Goal: Task Accomplishment & Management: Use online tool/utility

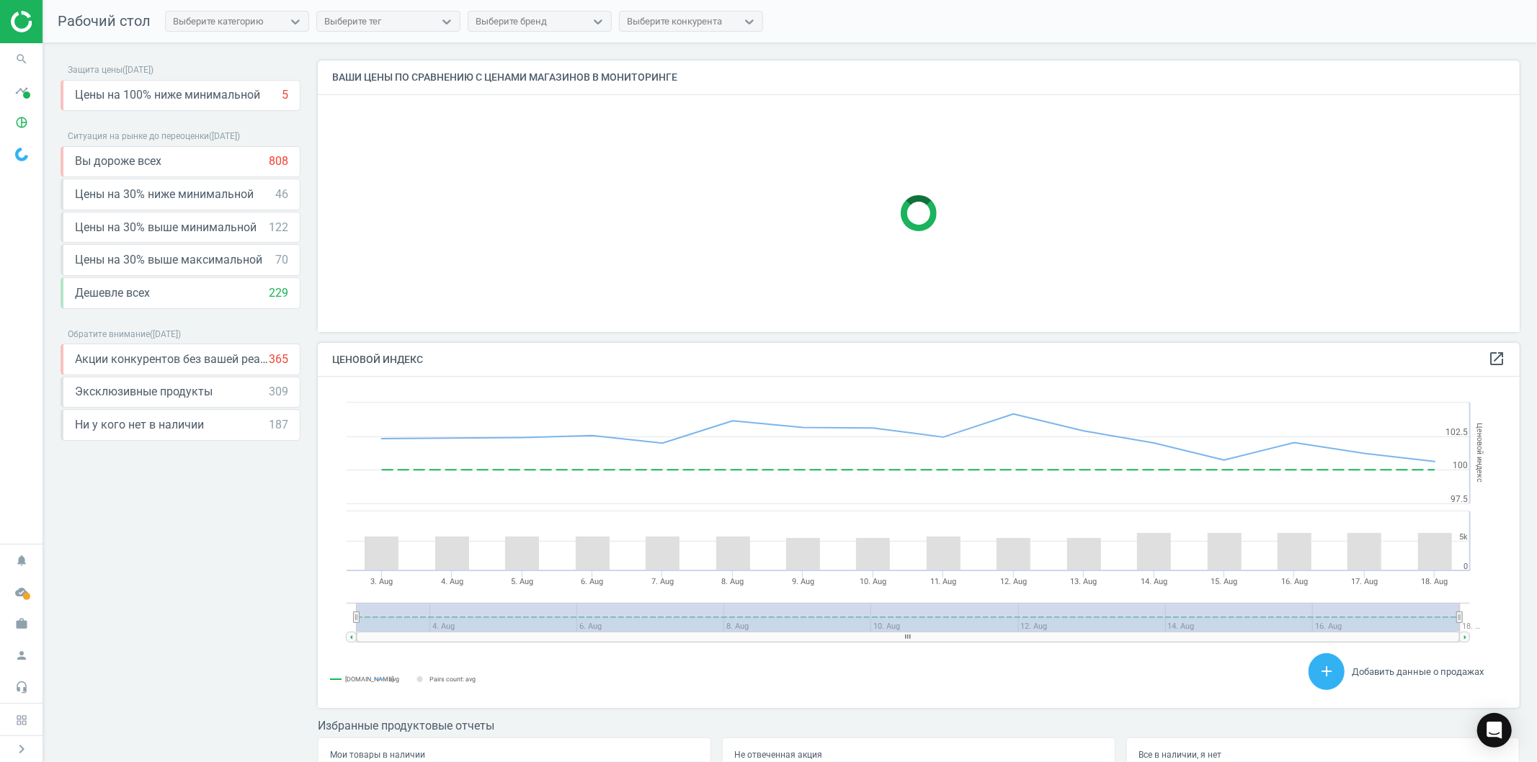
scroll to position [297, 1215]
click at [19, 60] on icon "search" at bounding box center [21, 58] width 27 height 27
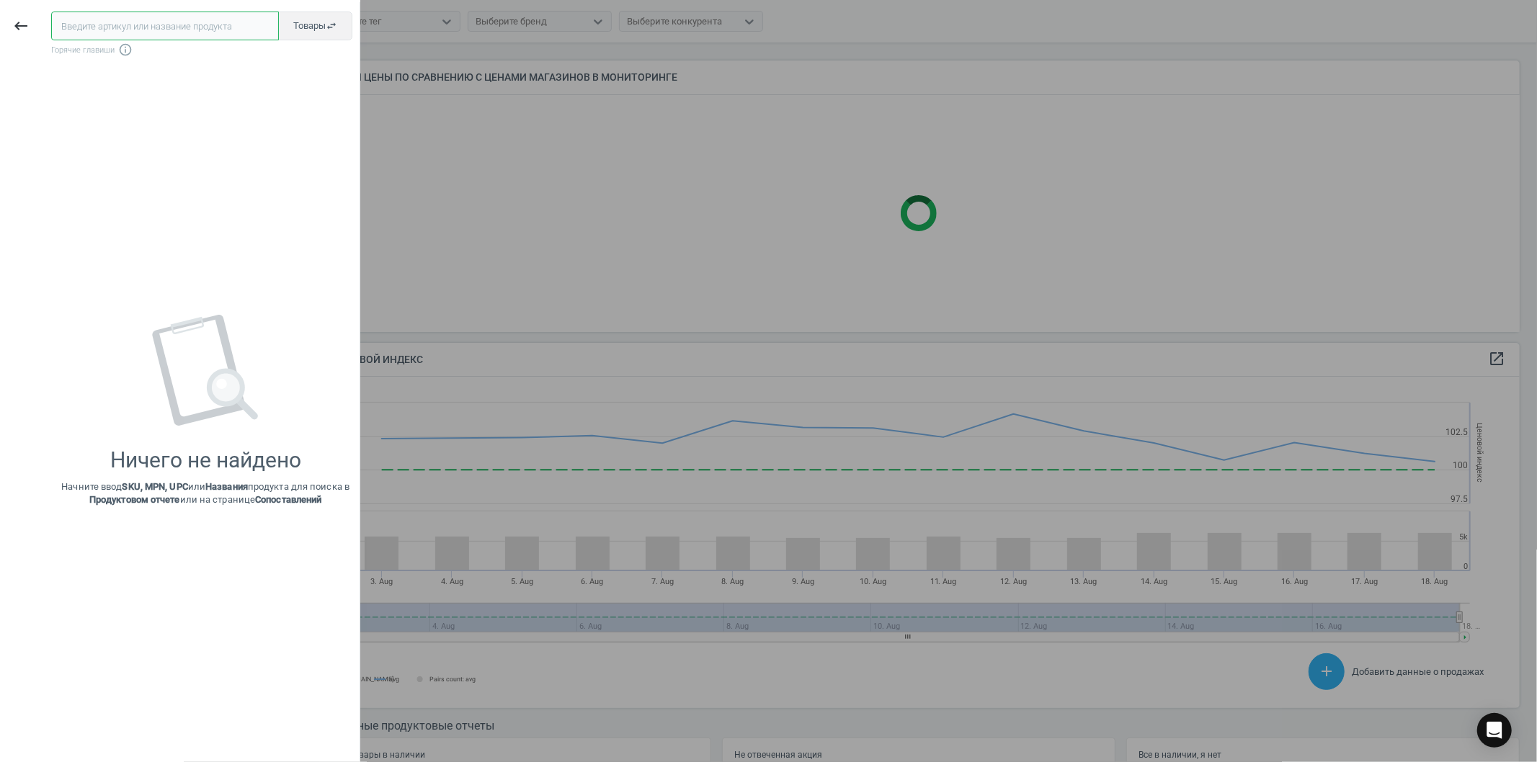
paste input "589383"
type input "589383"
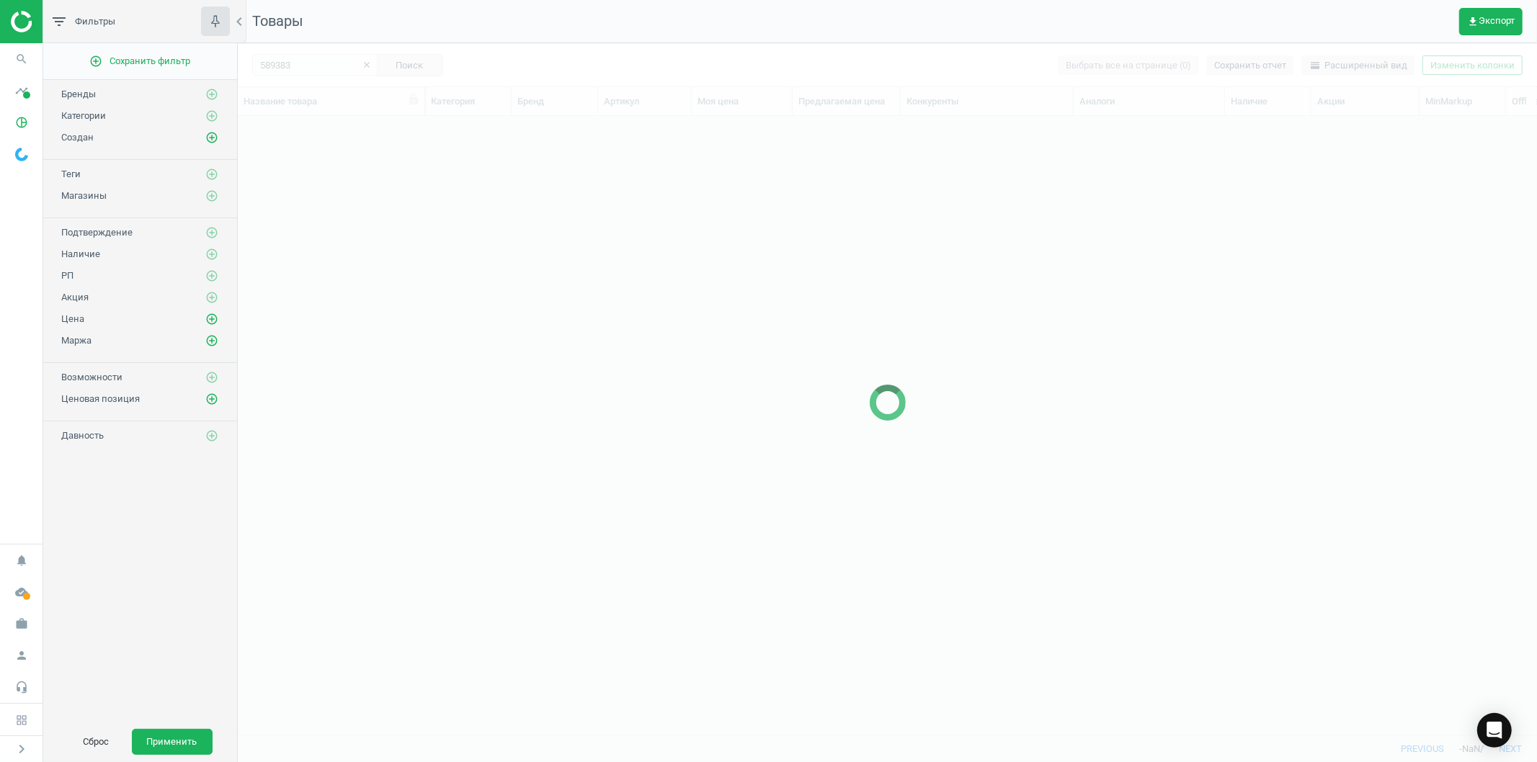
scroll to position [595, 1287]
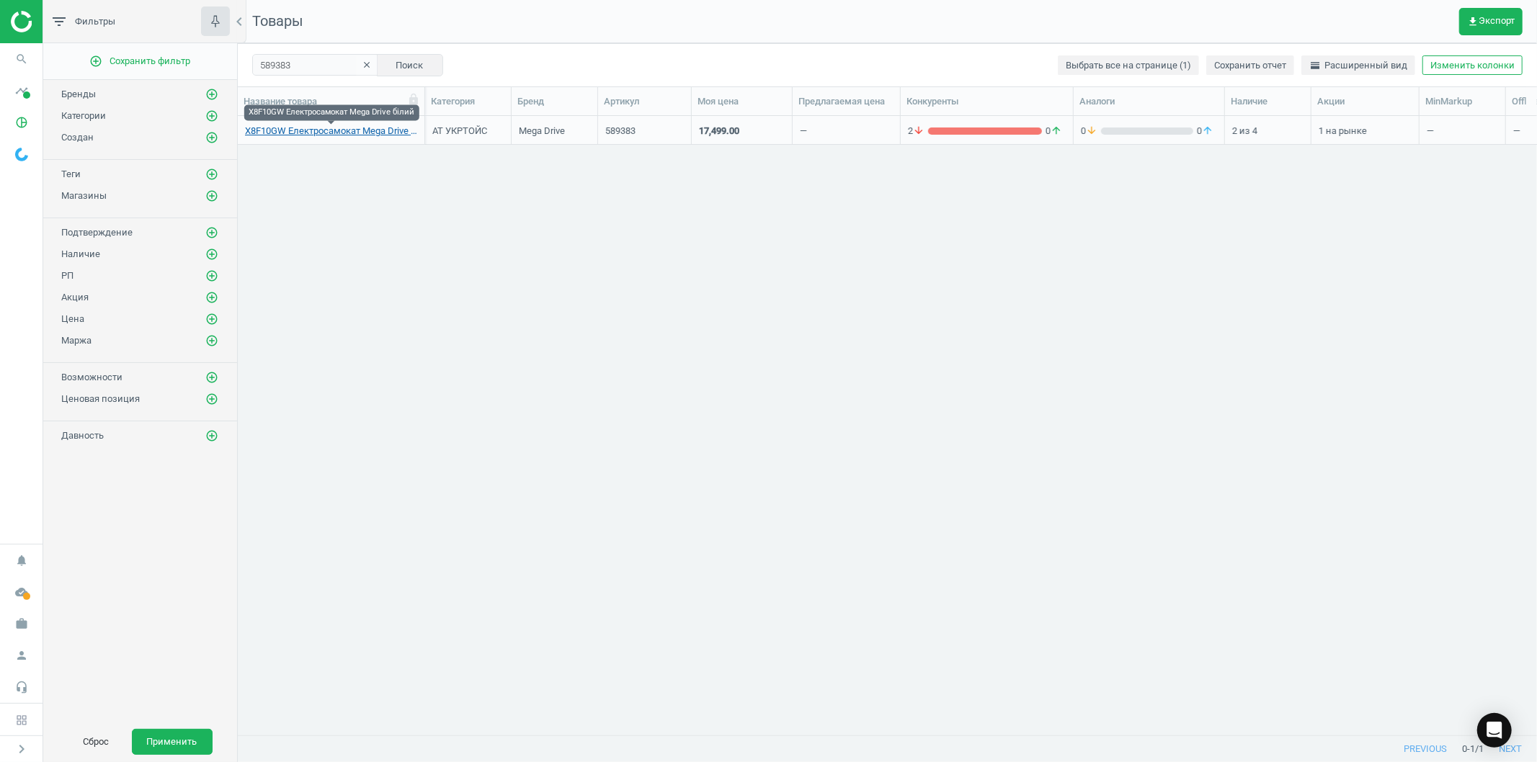
click at [339, 132] on link "X8F10GW Електросамокат Mega Drive білий" at bounding box center [331, 131] width 172 height 13
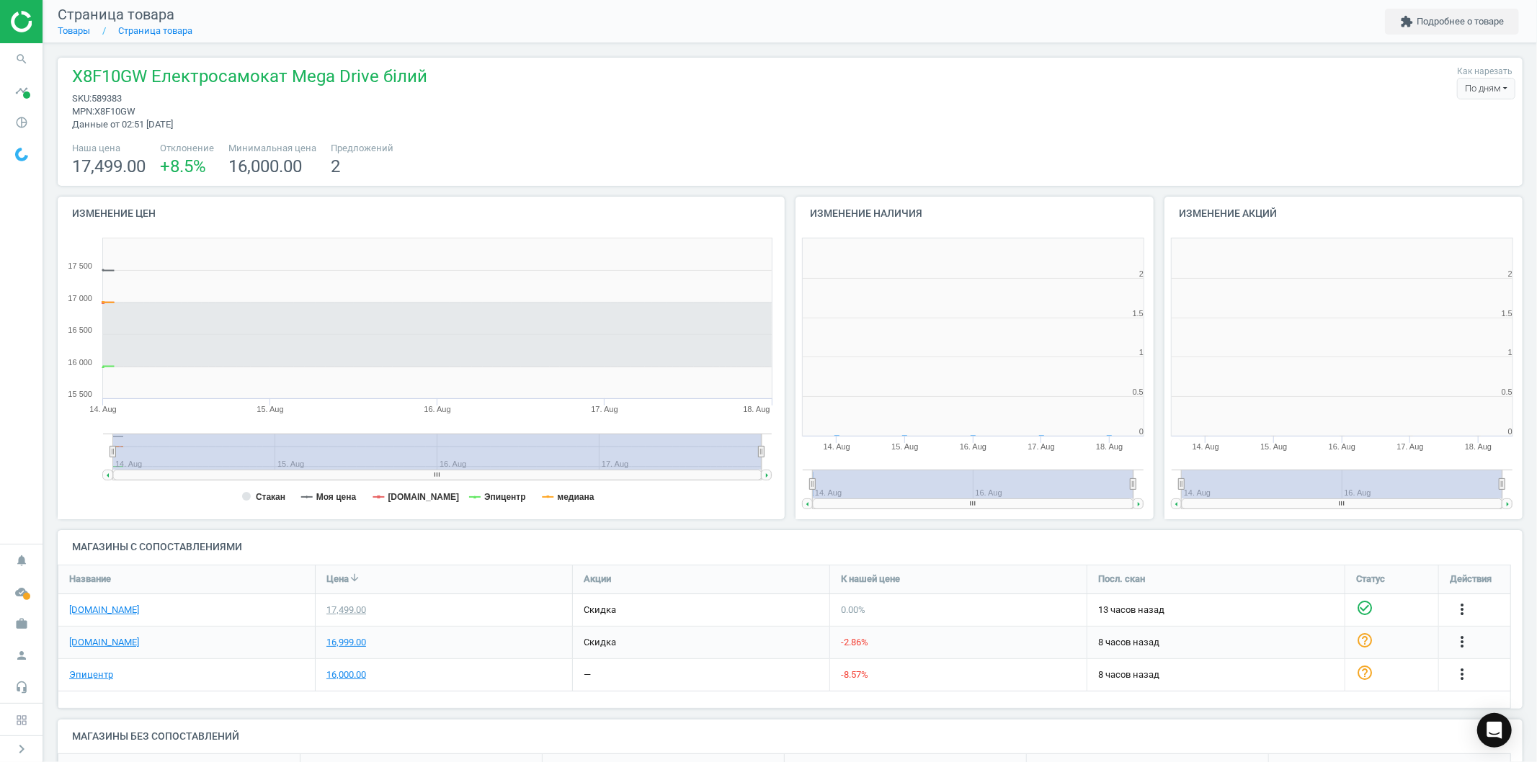
scroll to position [313, 380]
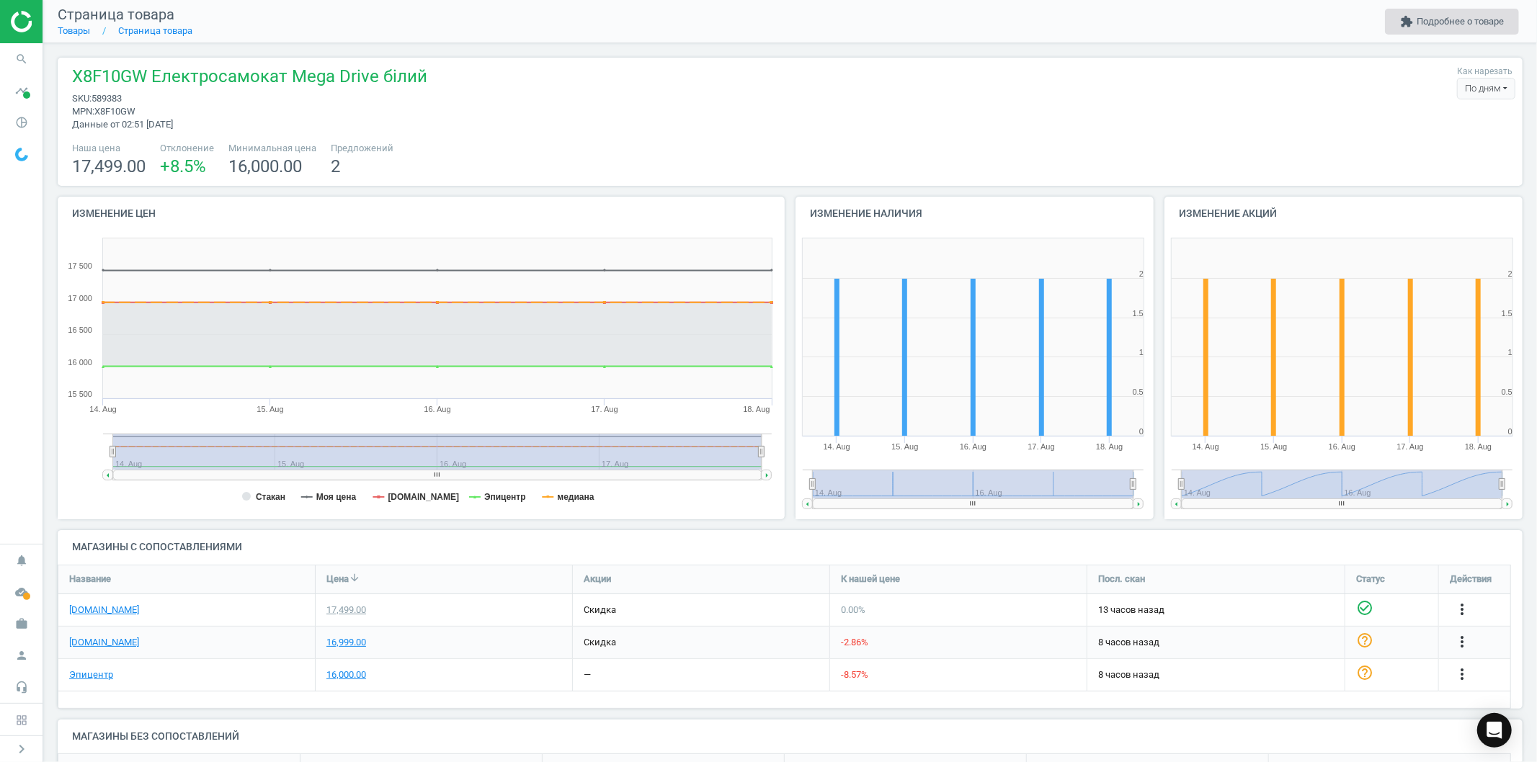
click at [1434, 16] on button "extension Подробнее о товаре" at bounding box center [1452, 22] width 134 height 26
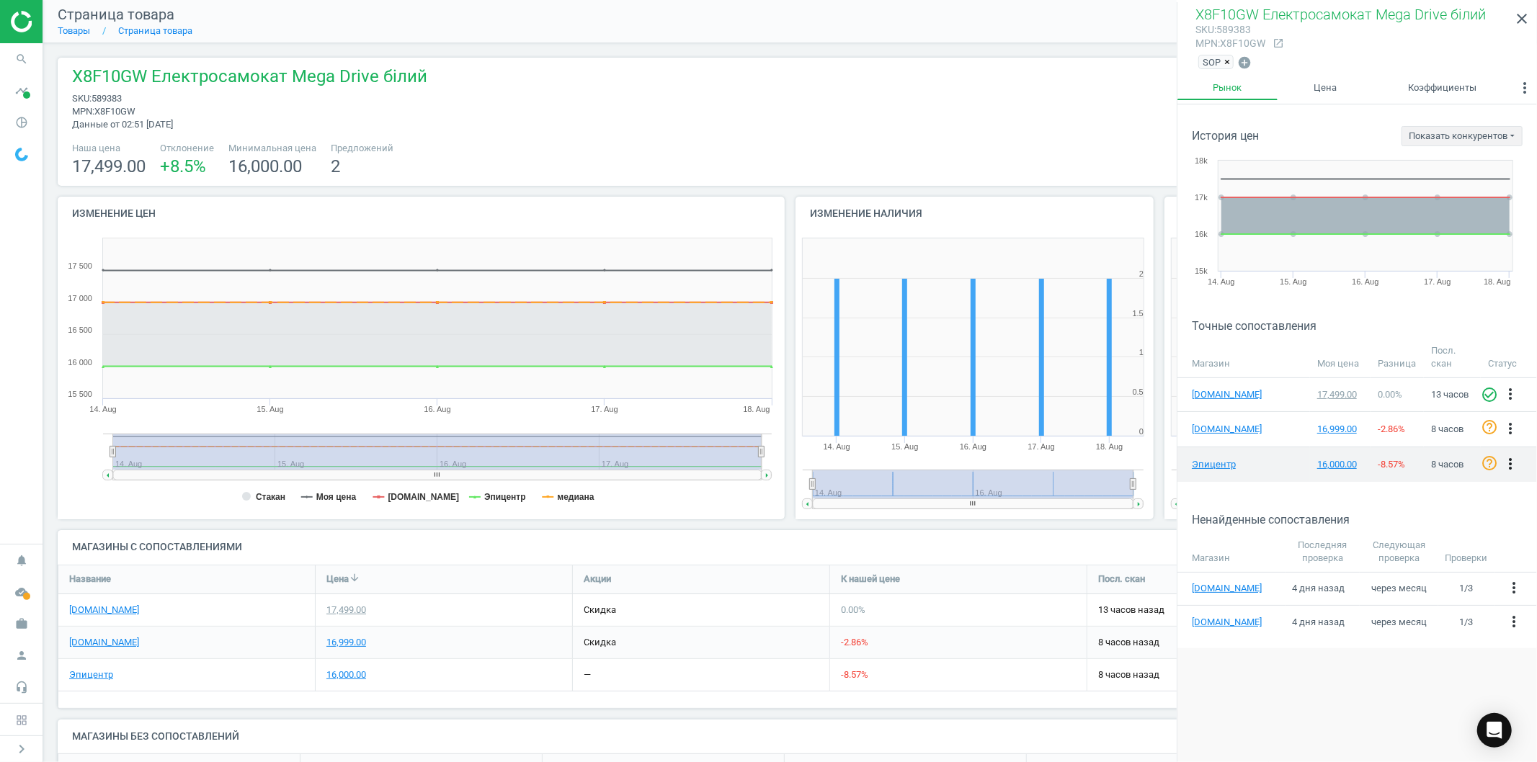
click at [1508, 458] on icon "more_vert" at bounding box center [1510, 463] width 17 height 17
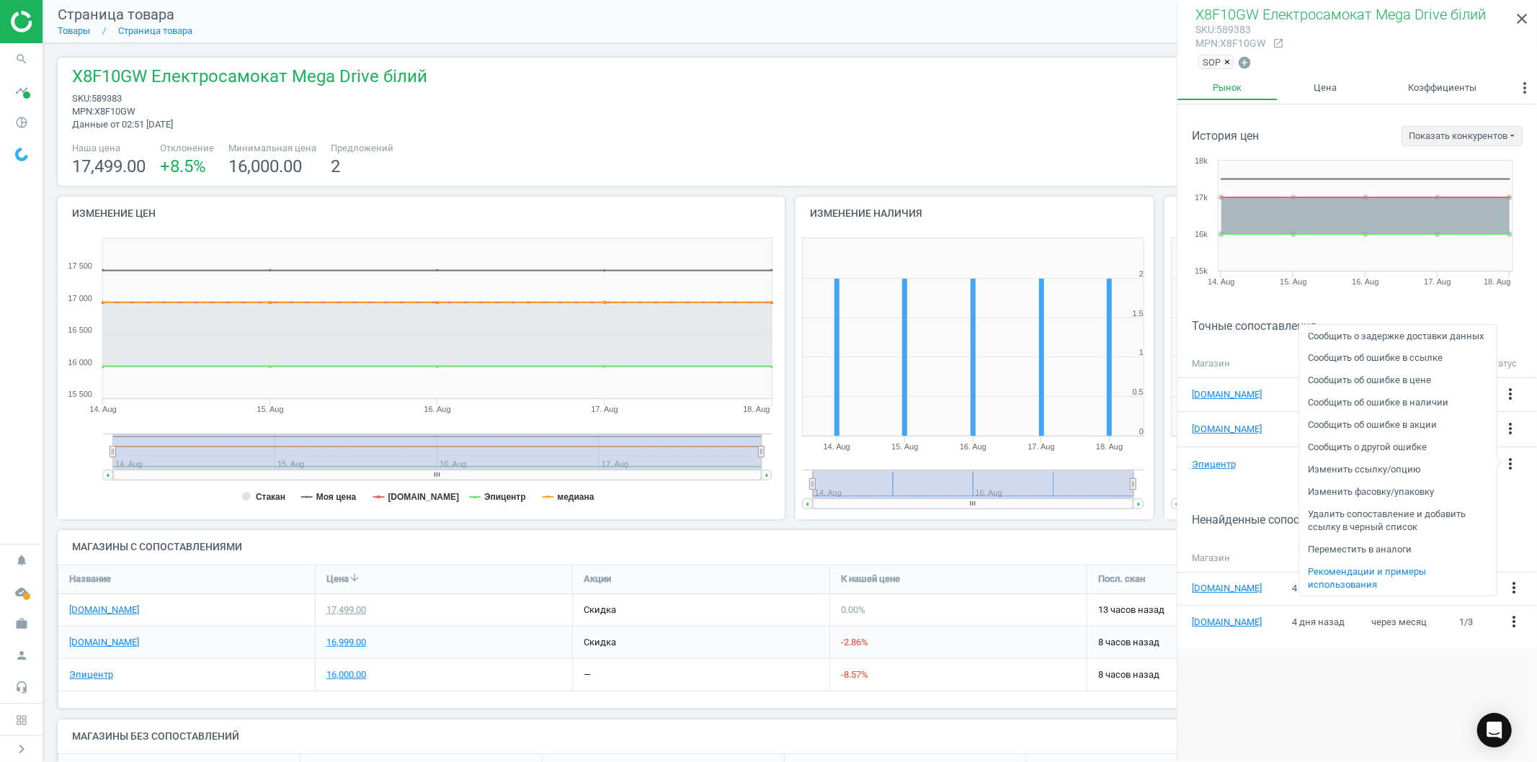
click at [1307, 677] on div "arrow_back История цен Показать конкурентов [DOMAIN_NAME] Эпицентр Created with…" at bounding box center [1357, 434] width 360 height 660
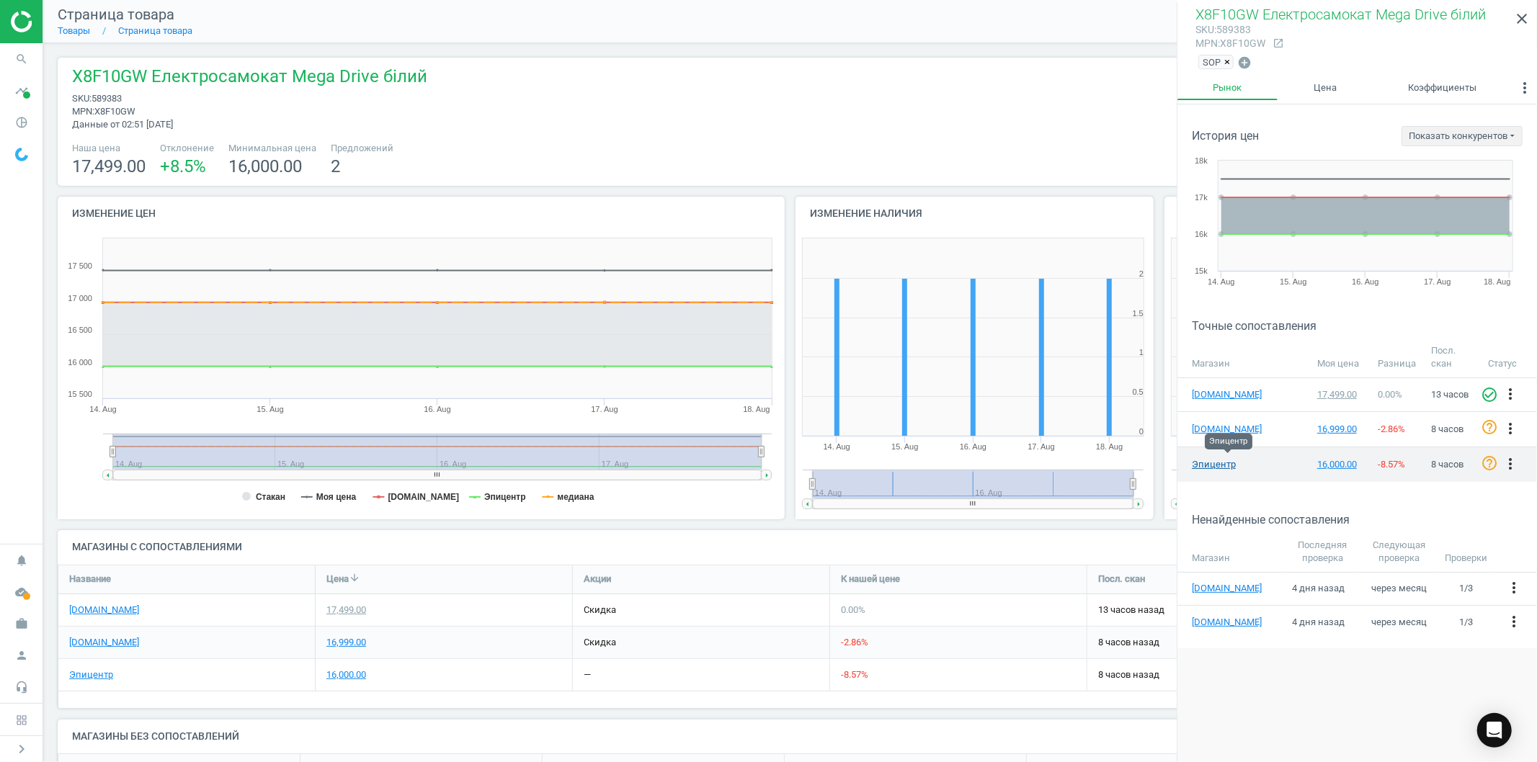
click at [1206, 462] on link "Эпицентр" at bounding box center [1228, 464] width 72 height 13
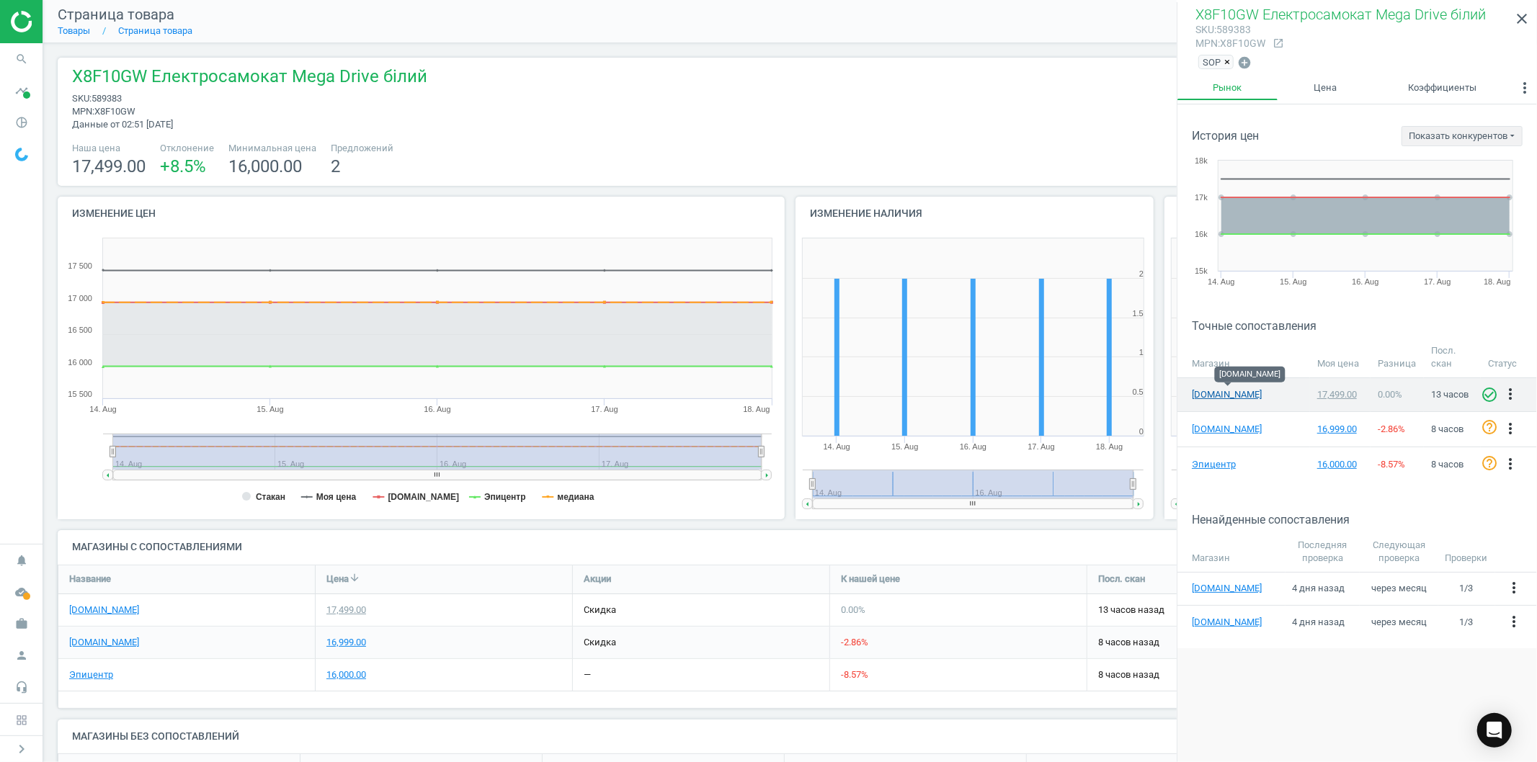
click at [1197, 394] on link "[DOMAIN_NAME]" at bounding box center [1228, 394] width 72 height 13
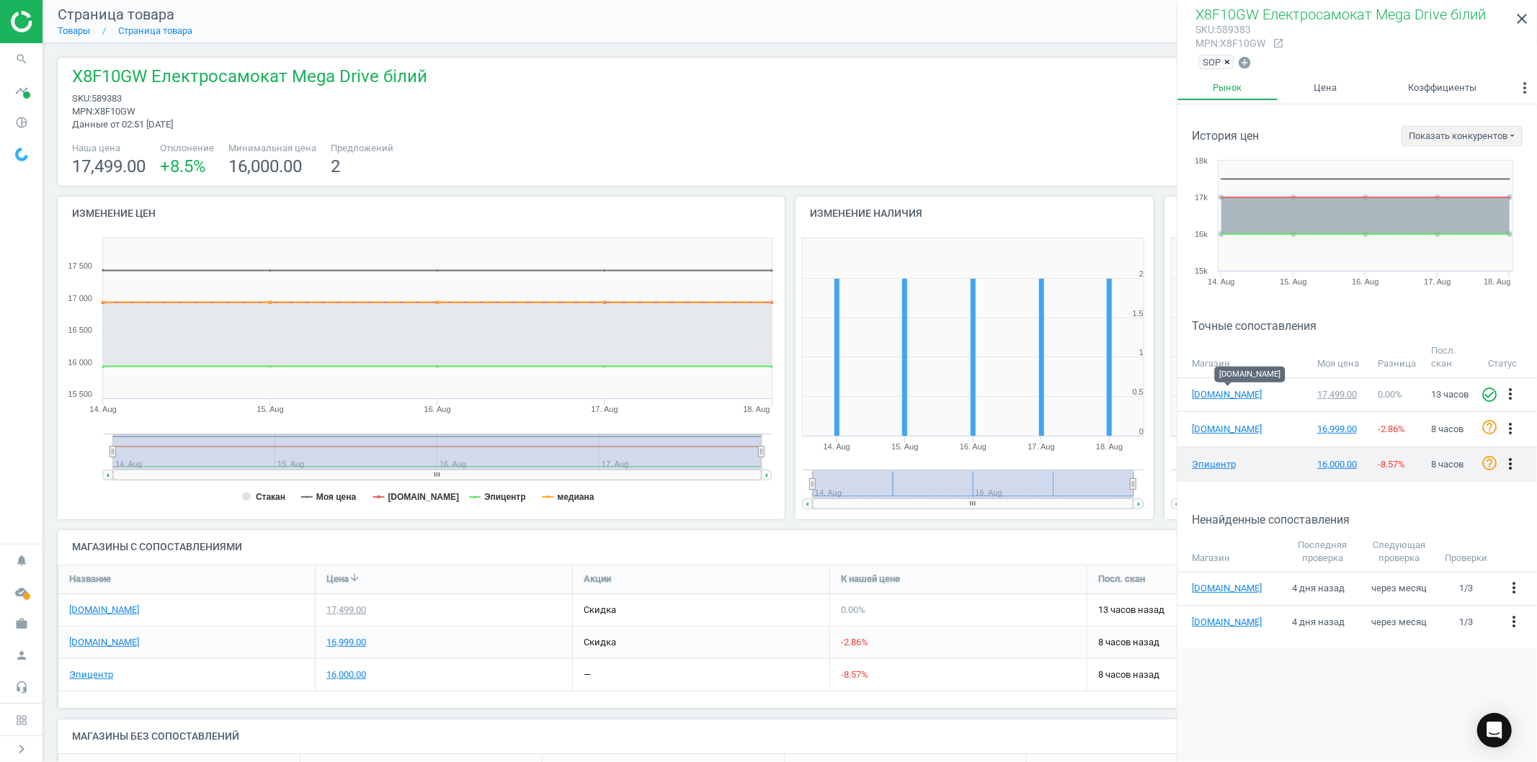
click at [1510, 460] on icon "more_vert" at bounding box center [1510, 463] width 17 height 17
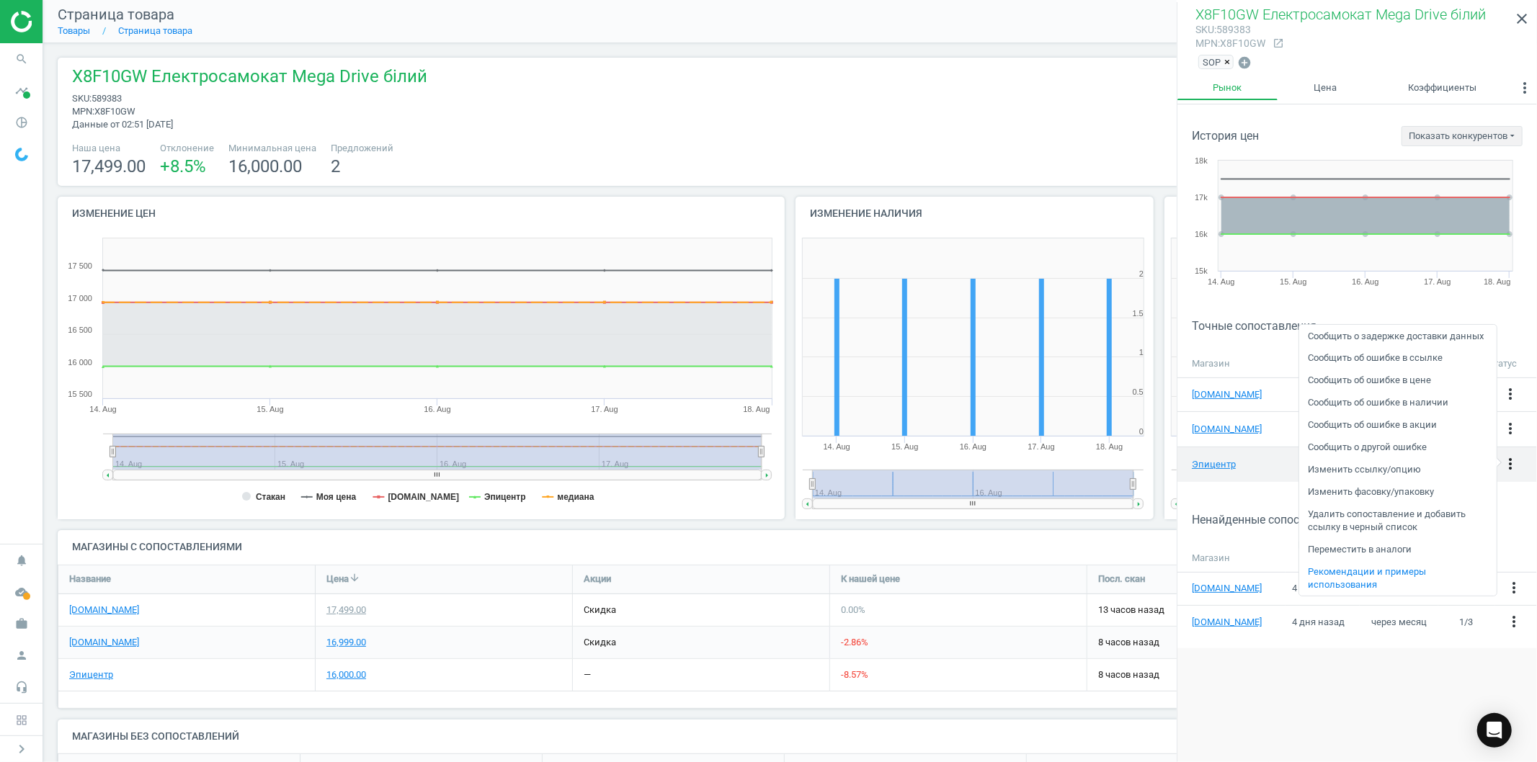
click at [1510, 460] on icon "more_vert" at bounding box center [1510, 463] width 17 height 17
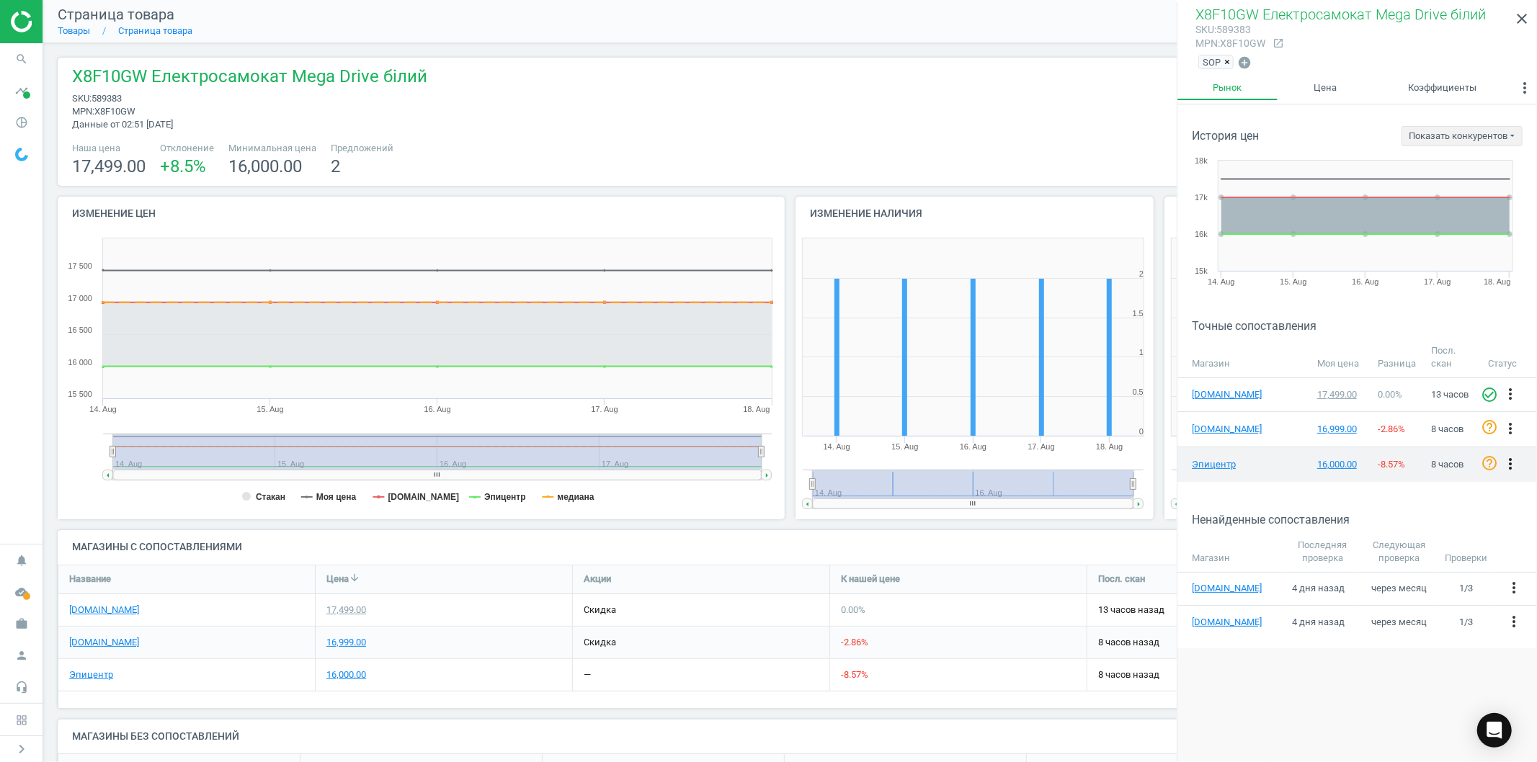
click at [1510, 460] on icon "more_vert" at bounding box center [1510, 463] width 17 height 17
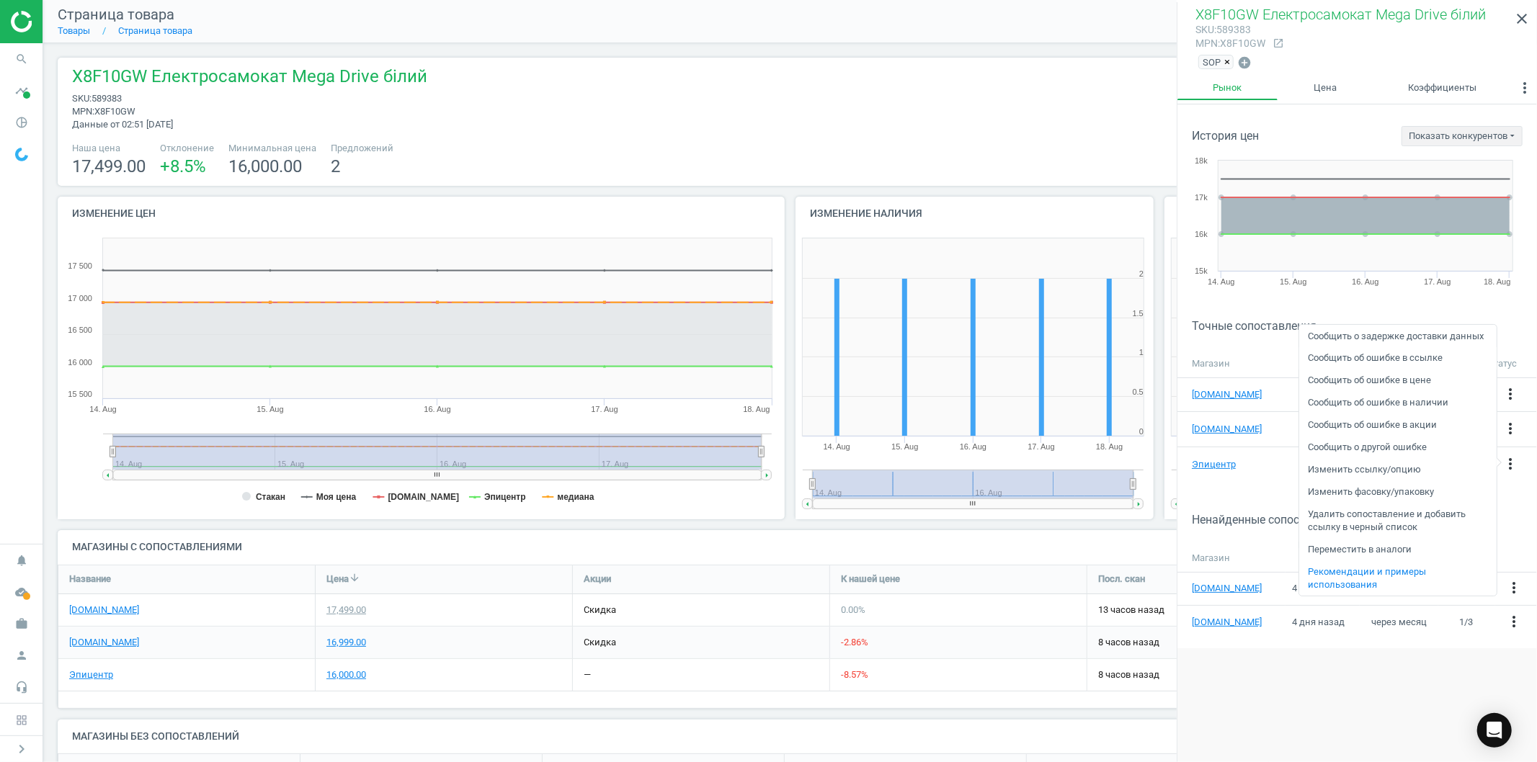
click at [1348, 358] on link "Сообщить об ошибке в ссылке" at bounding box center [1397, 358] width 197 height 22
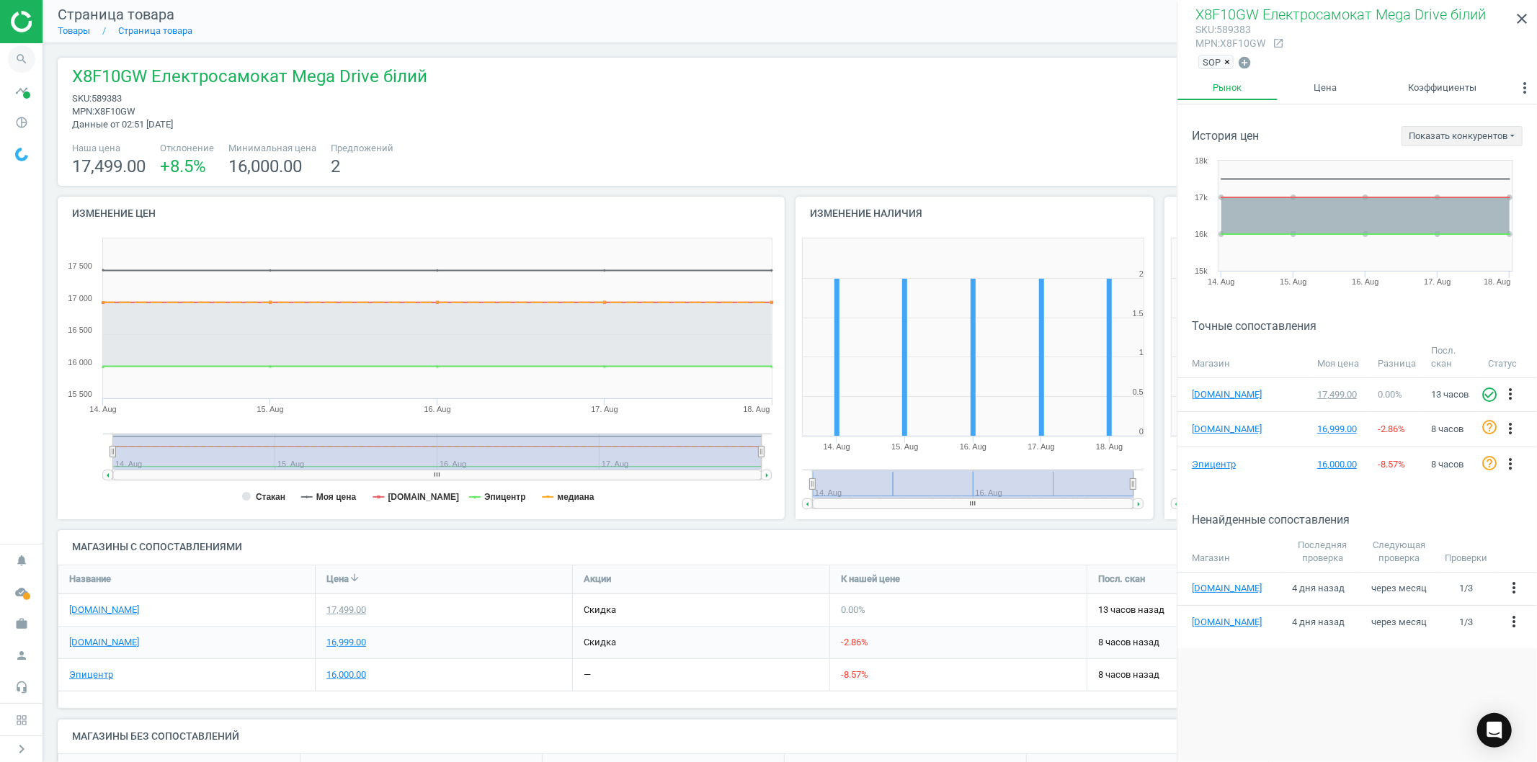
click at [22, 61] on icon "search" at bounding box center [21, 58] width 27 height 27
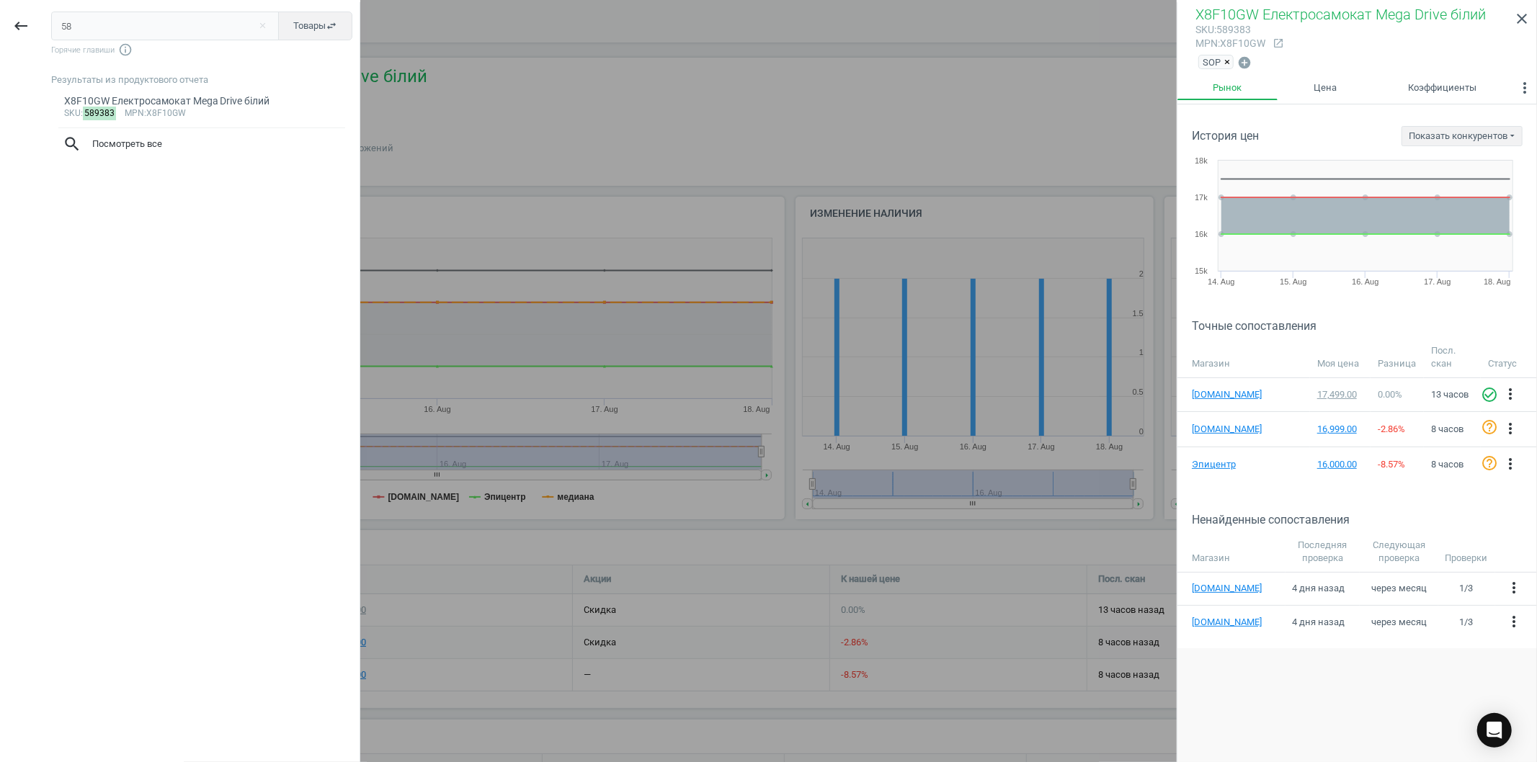
type input "5"
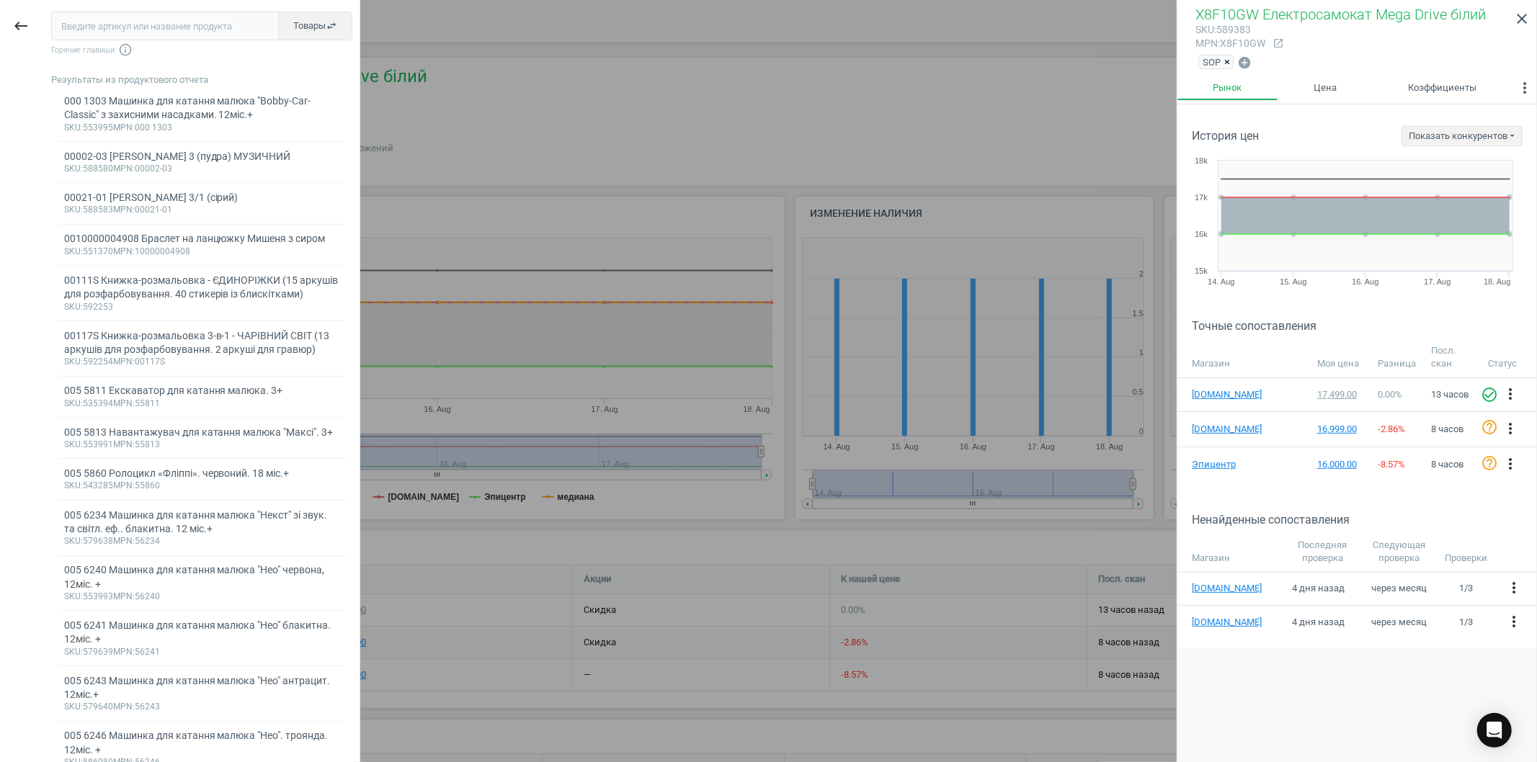
type input "589382"
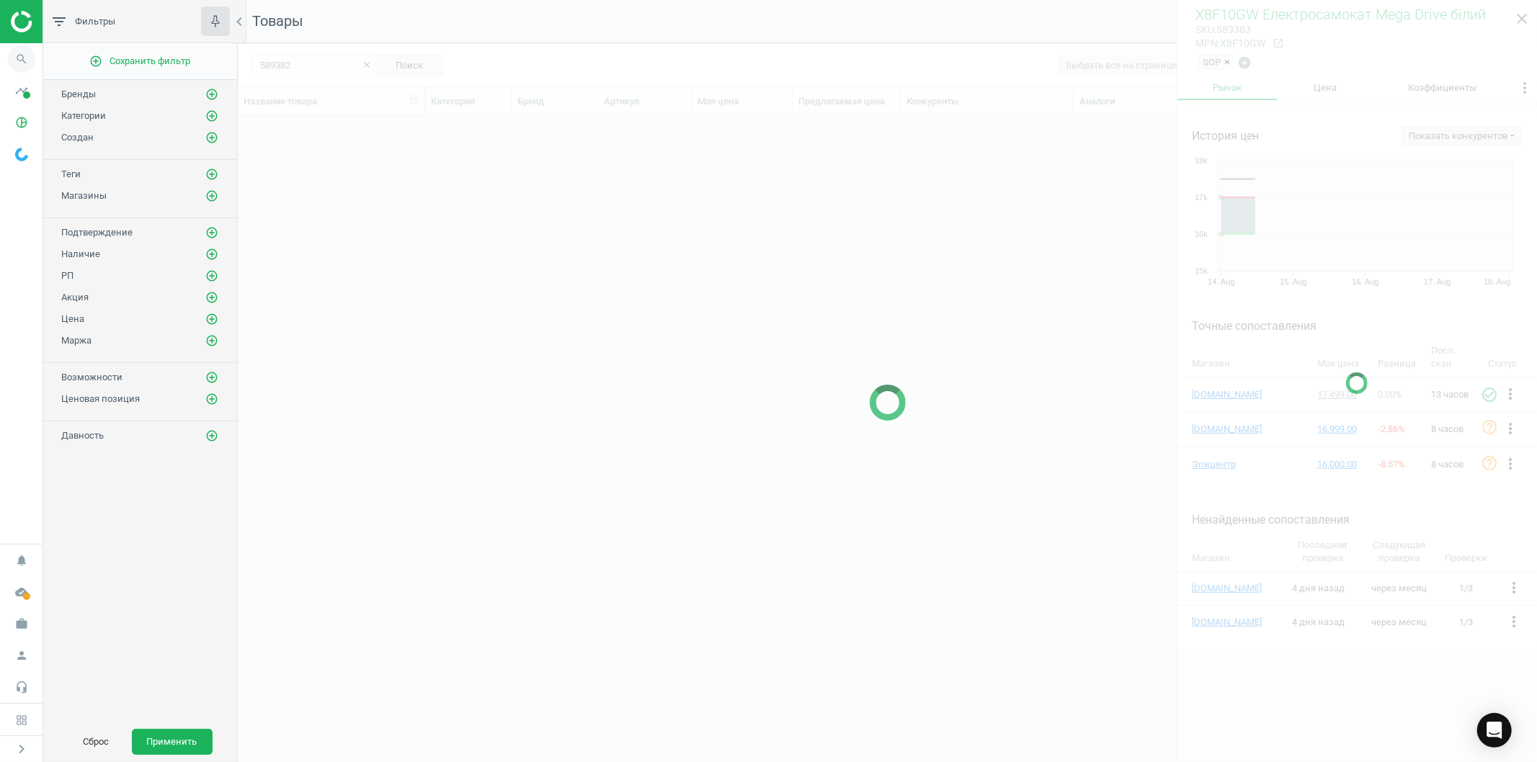
scroll to position [595, 1287]
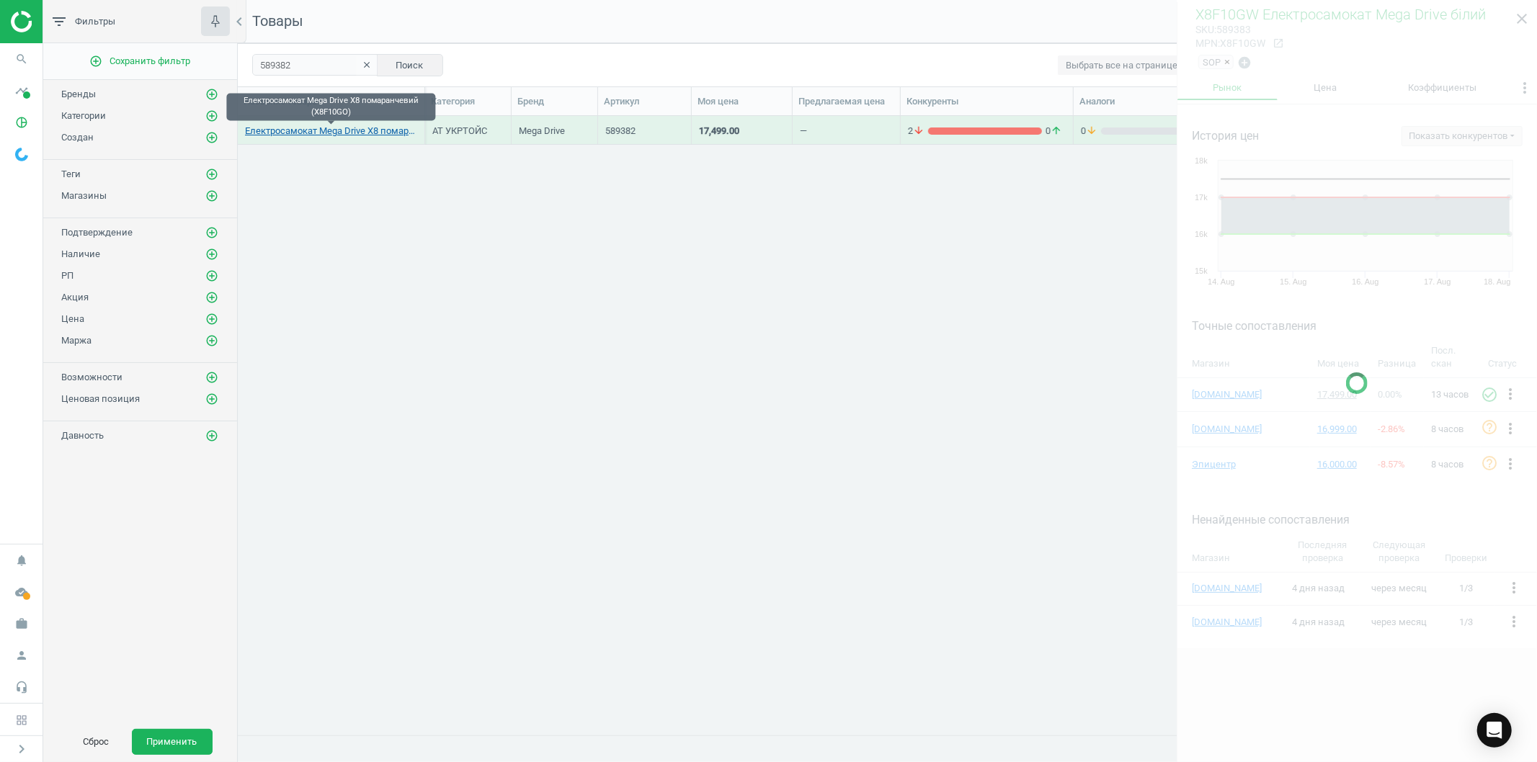
click at [323, 133] on link "Електросамокат Mega Drive X8 помаранчевий (X8F10GO)" at bounding box center [331, 131] width 172 height 13
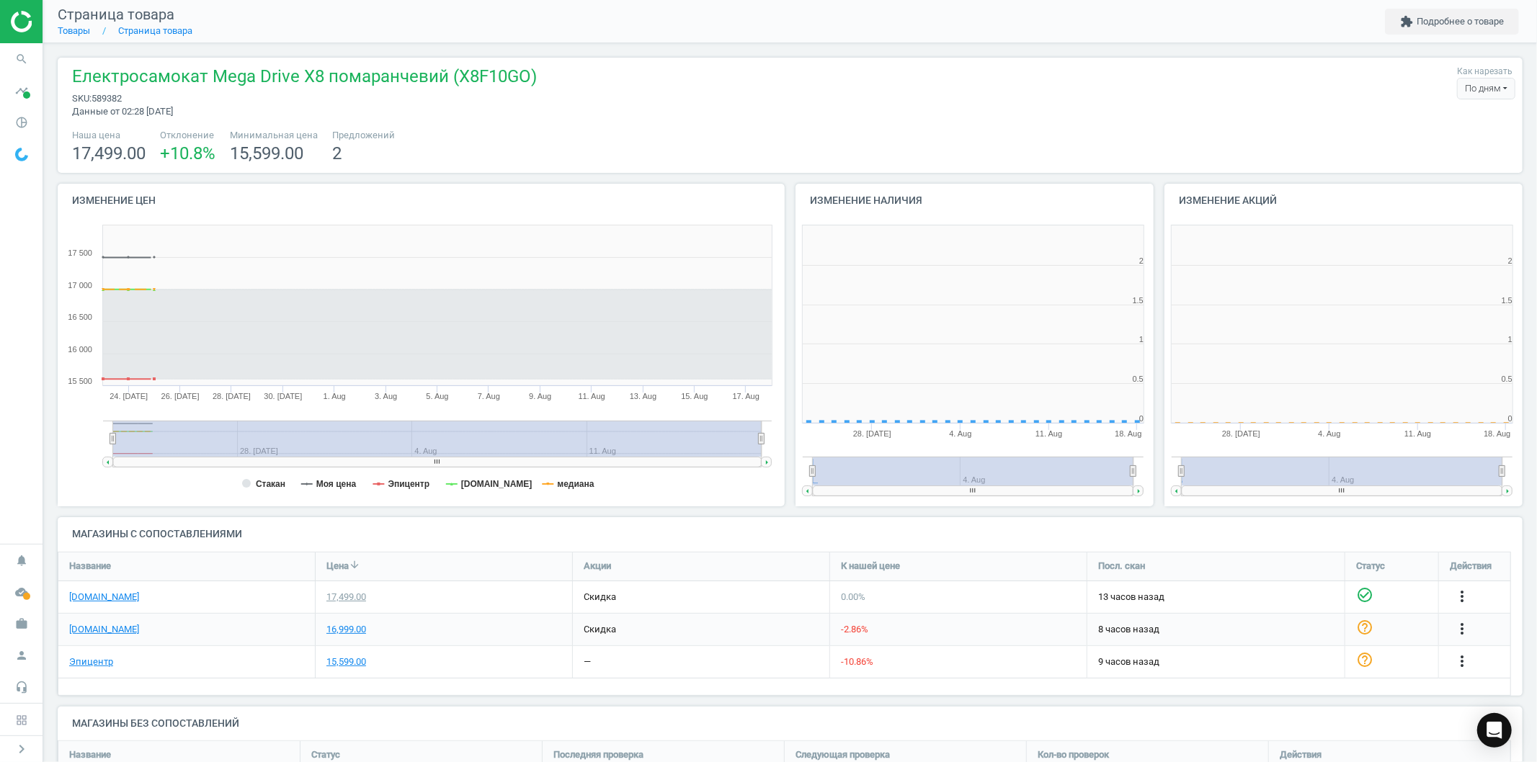
scroll to position [313, 380]
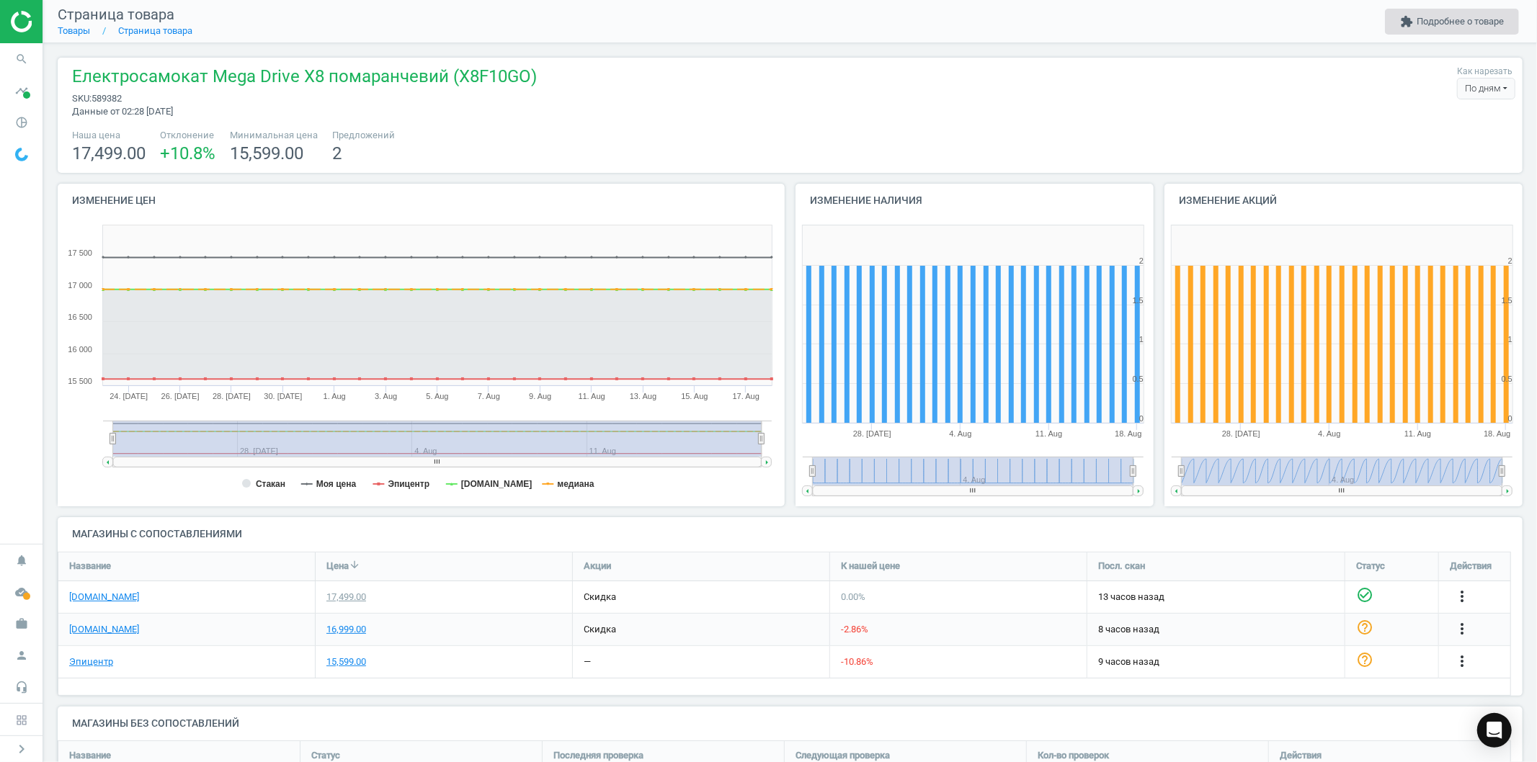
click at [1425, 19] on button "extension Подробнее о товаре" at bounding box center [1452, 22] width 134 height 26
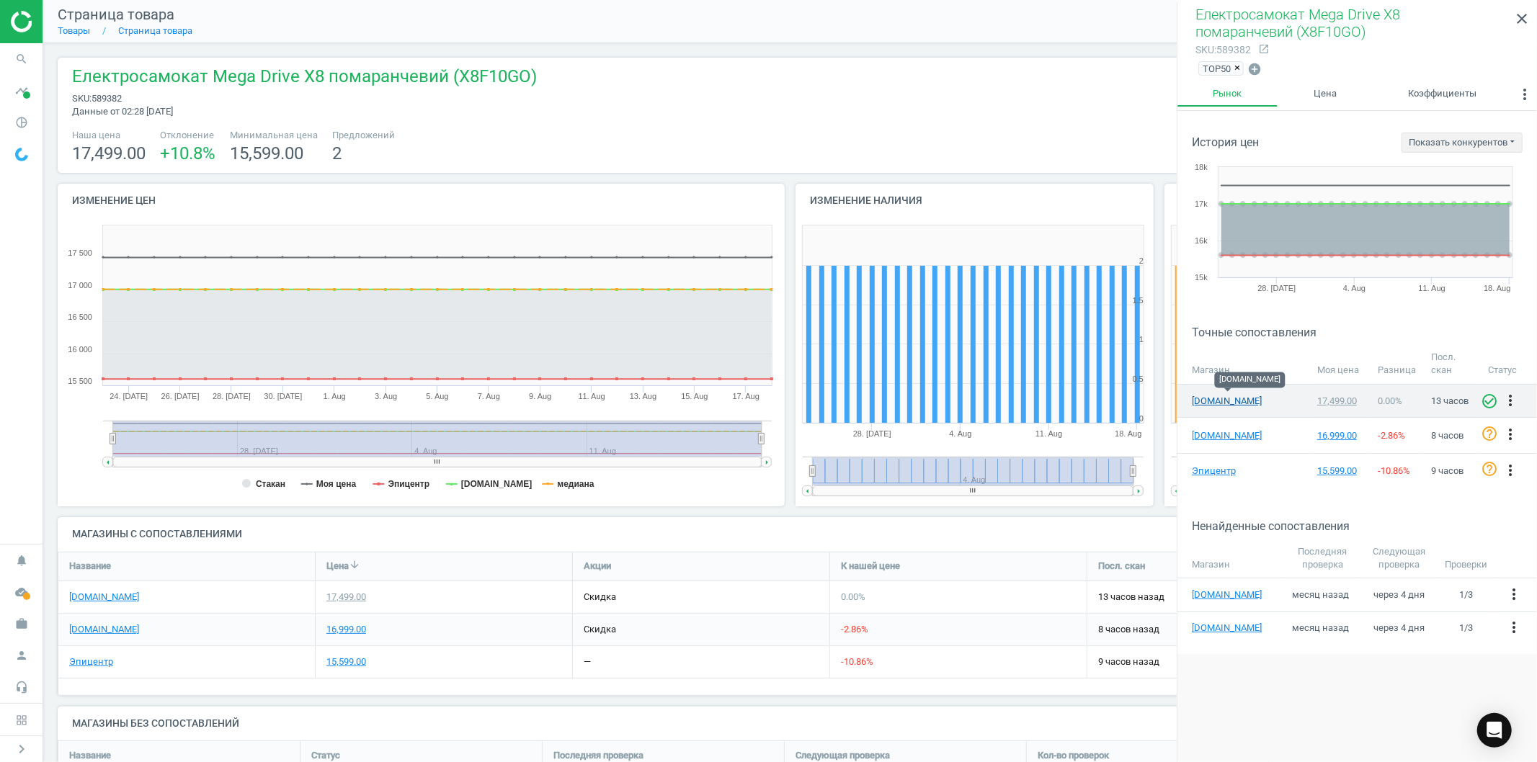
click at [1201, 400] on link "[DOMAIN_NAME]" at bounding box center [1228, 401] width 72 height 13
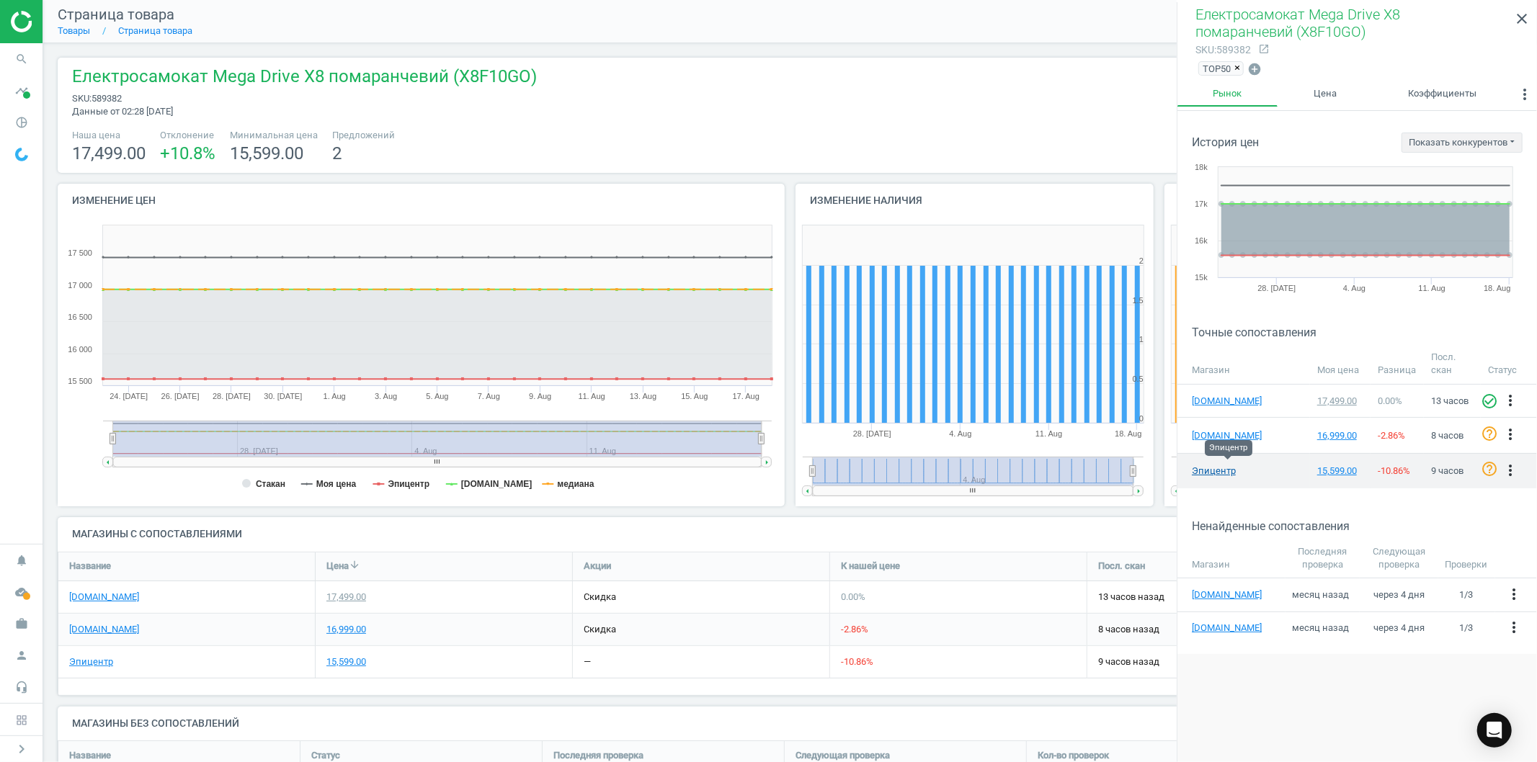
click at [1221, 467] on link "Эпицентр" at bounding box center [1228, 471] width 72 height 13
click at [1513, 464] on icon "more_vert" at bounding box center [1510, 470] width 17 height 17
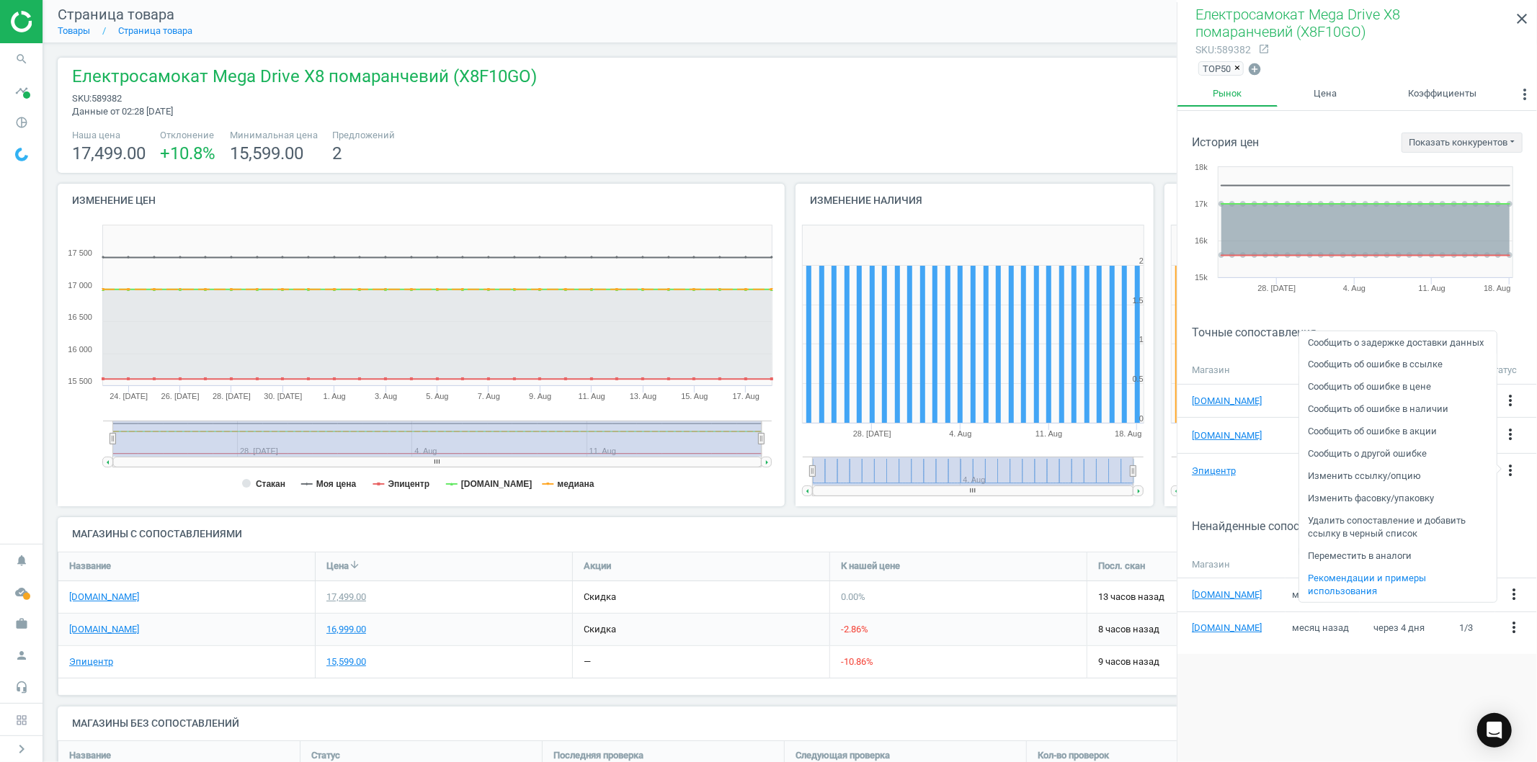
click at [1373, 365] on link "Сообщить об ошибке в ссылке" at bounding box center [1397, 365] width 197 height 22
